Goal: Check status: Check status

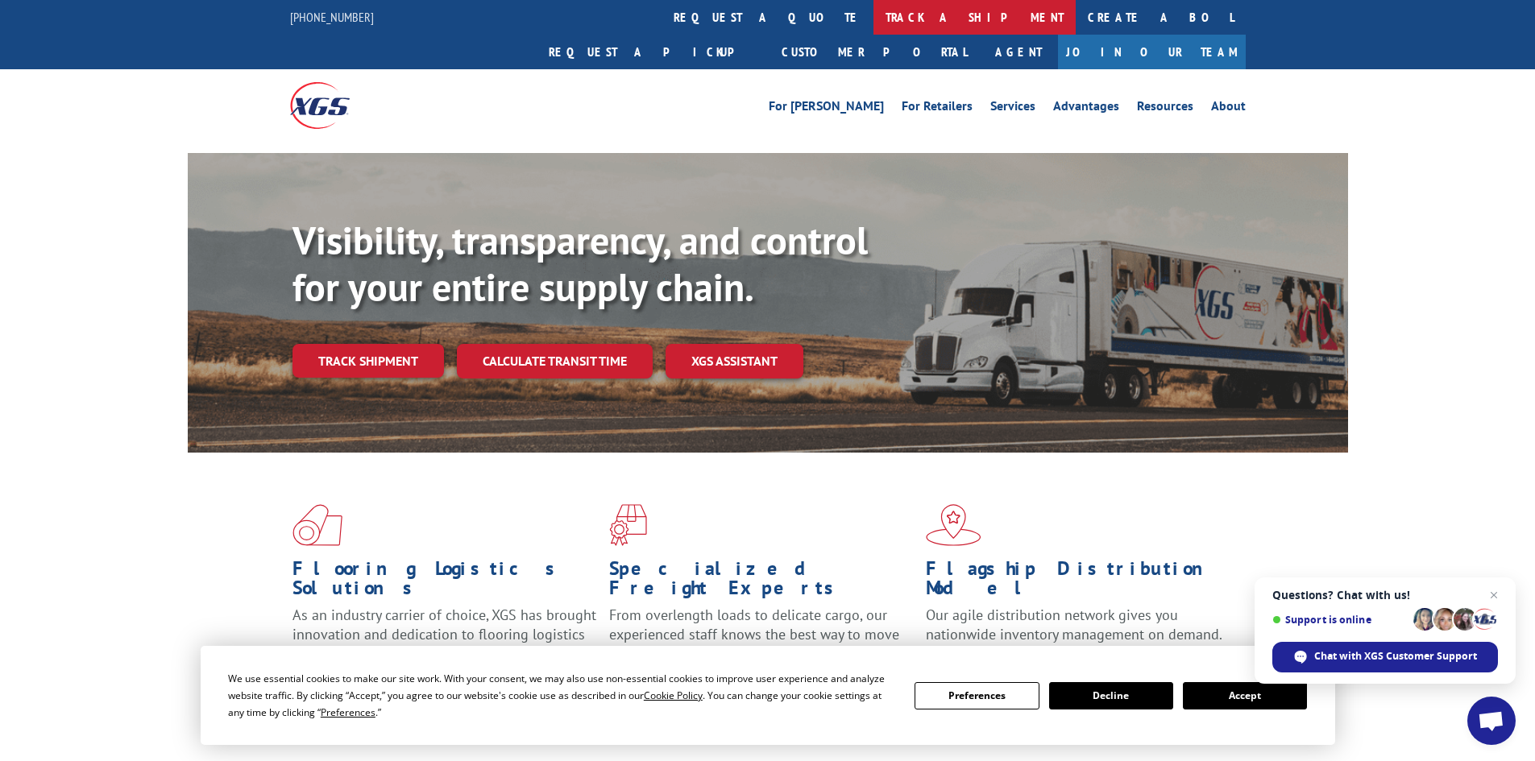
click at [873, 19] on link "track a shipment" at bounding box center [974, 17] width 202 height 35
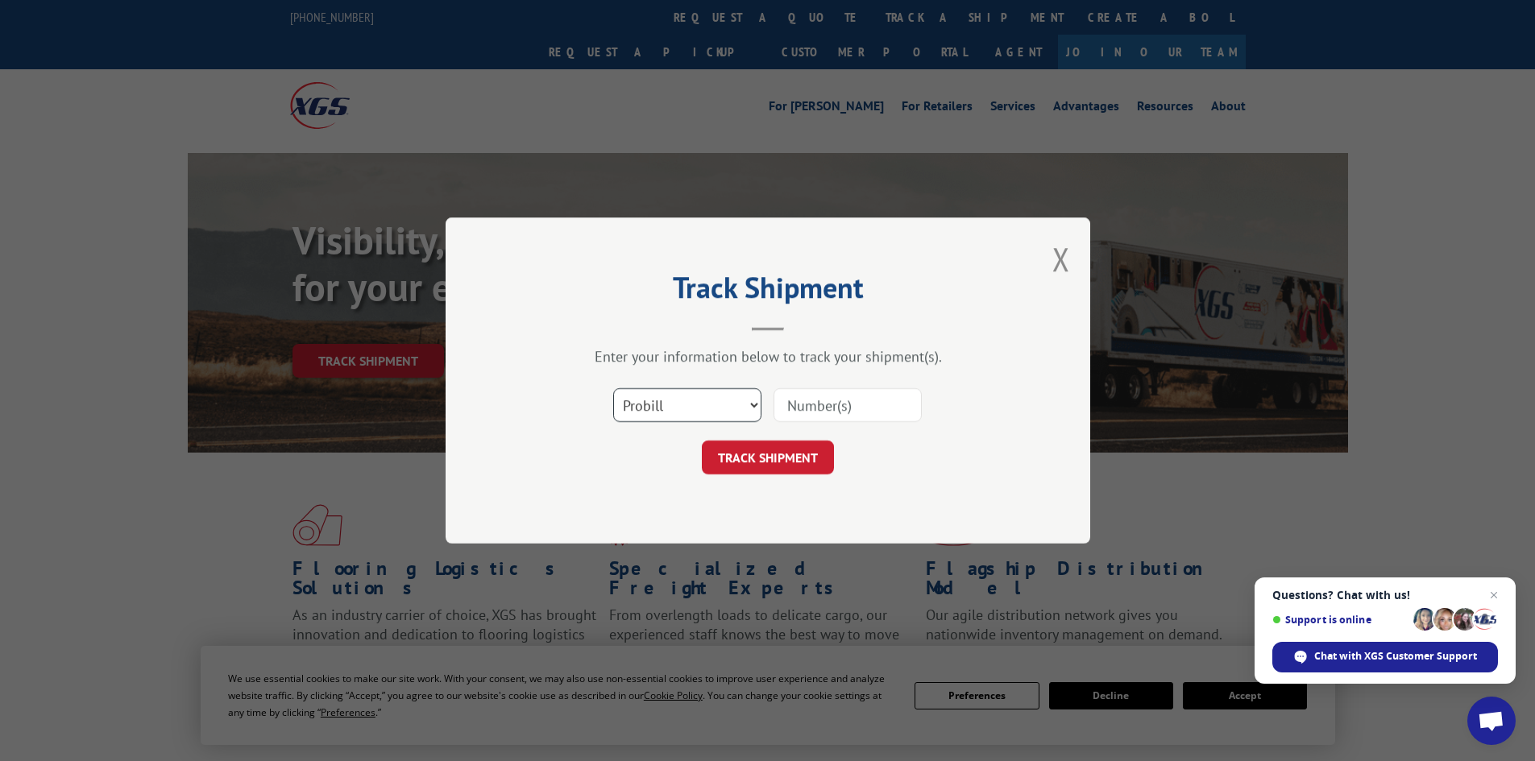
click at [669, 414] on select "Select category... Probill BOL PO" at bounding box center [687, 405] width 148 height 34
select select "bol"
click at [613, 388] on select "Select category... Probill BOL PO" at bounding box center [687, 405] width 148 height 34
drag, startPoint x: 811, startPoint y: 394, endPoint x: 801, endPoint y: 403, distance: 13.1
paste input "7078418"
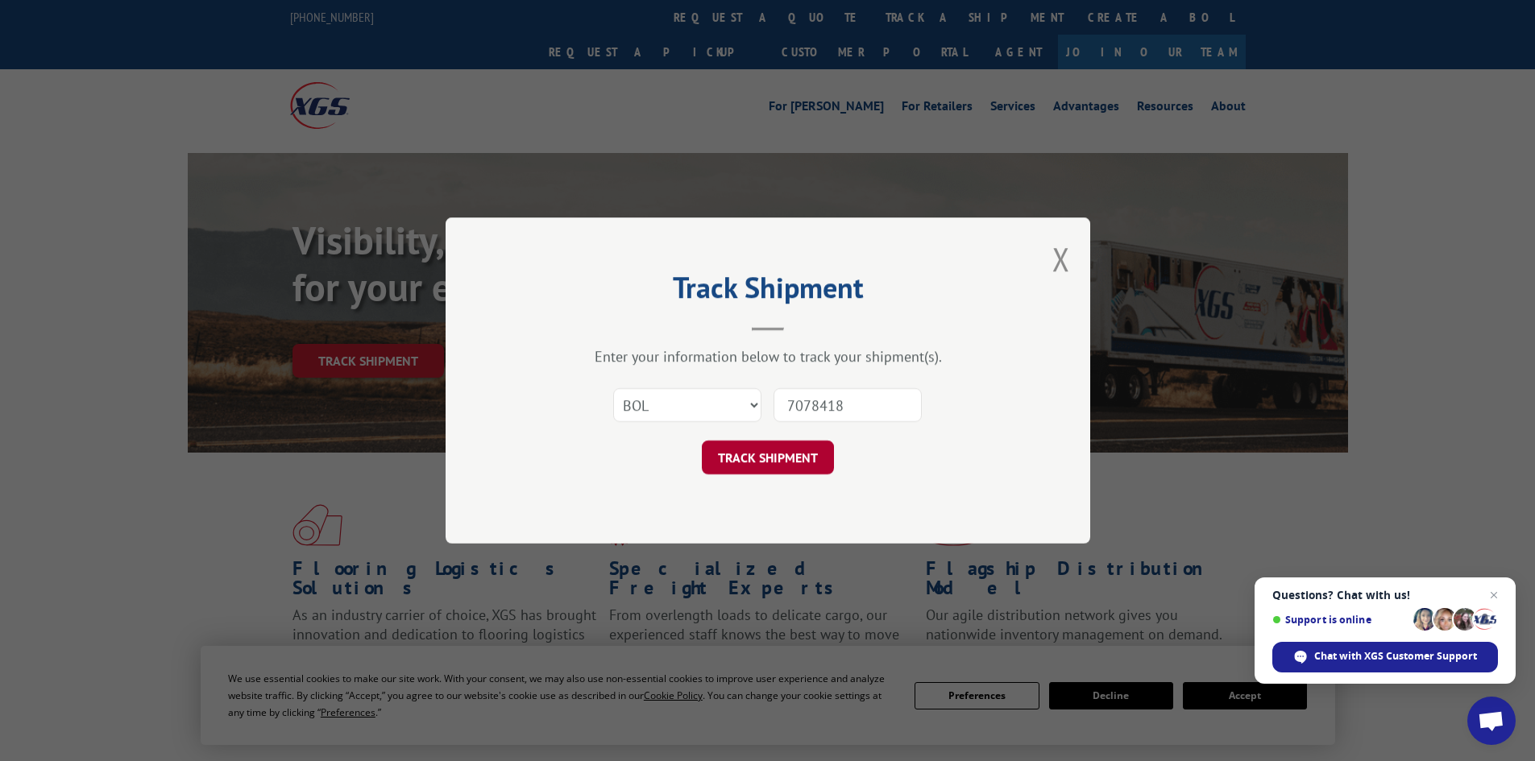
type input "7078418"
click at [742, 454] on button "TRACK SHIPMENT" at bounding box center [768, 458] width 132 height 34
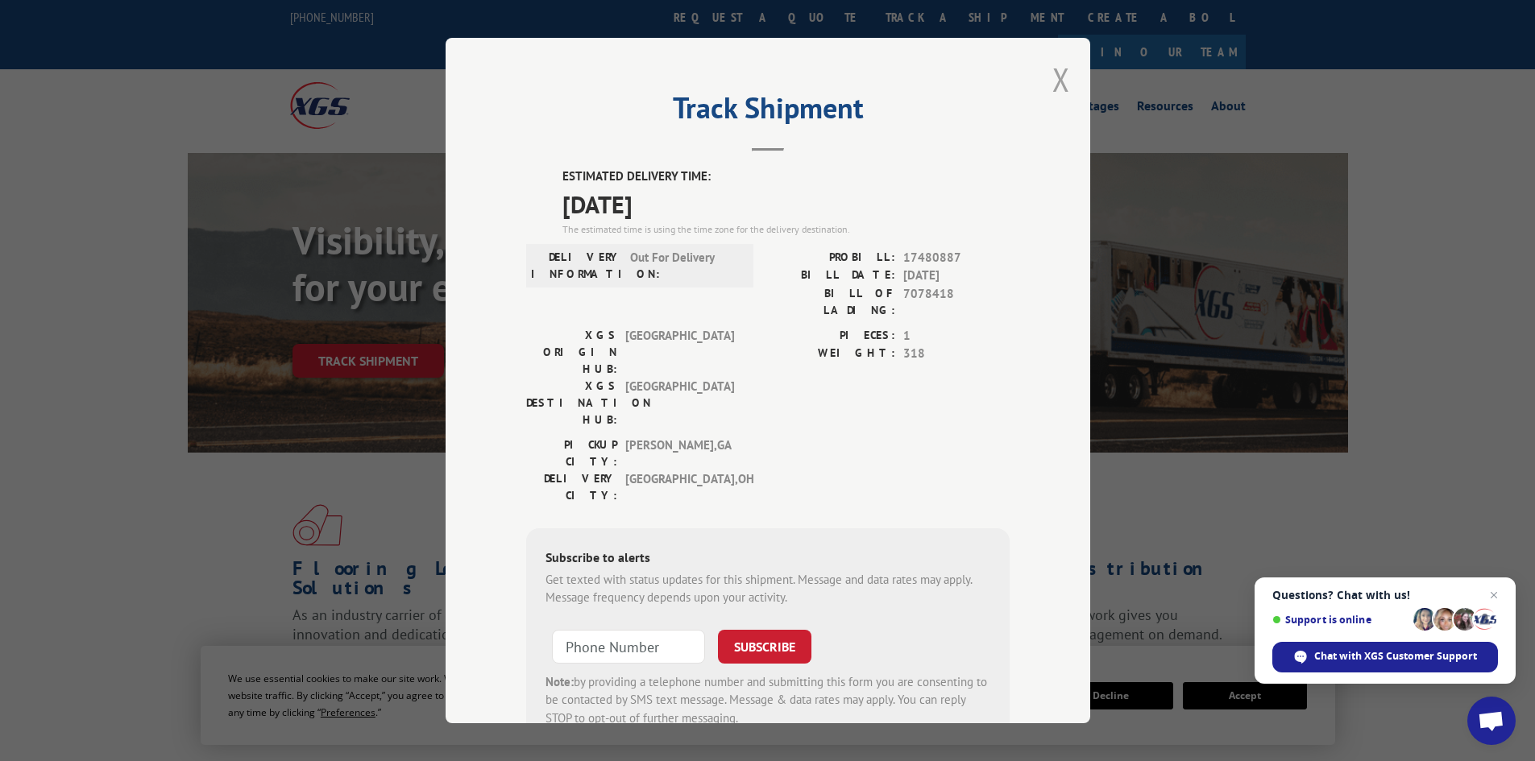
click at [1052, 69] on button "Close modal" at bounding box center [1061, 79] width 18 height 43
